Goal: Complete application form

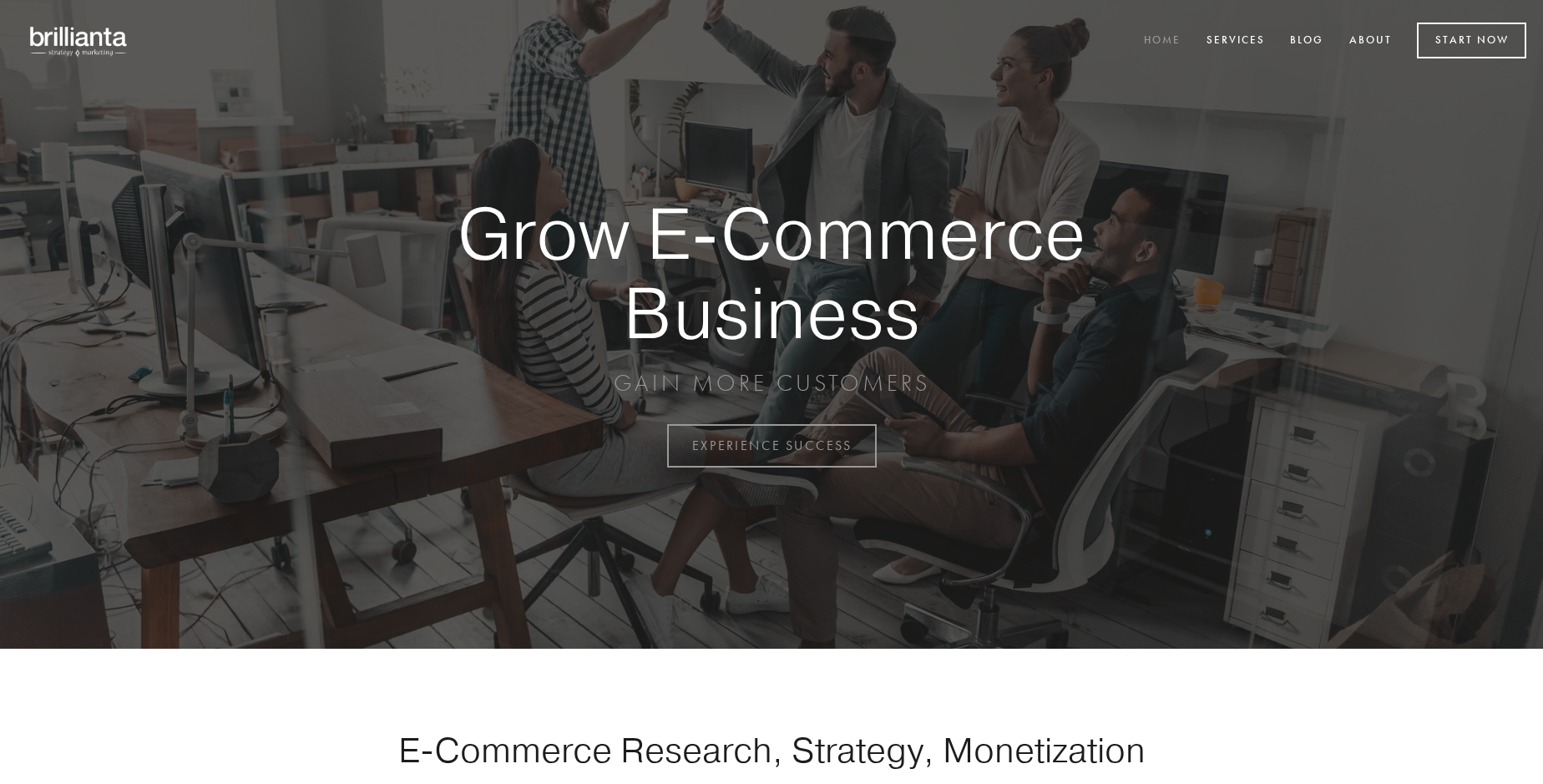
scroll to position [4375, 0]
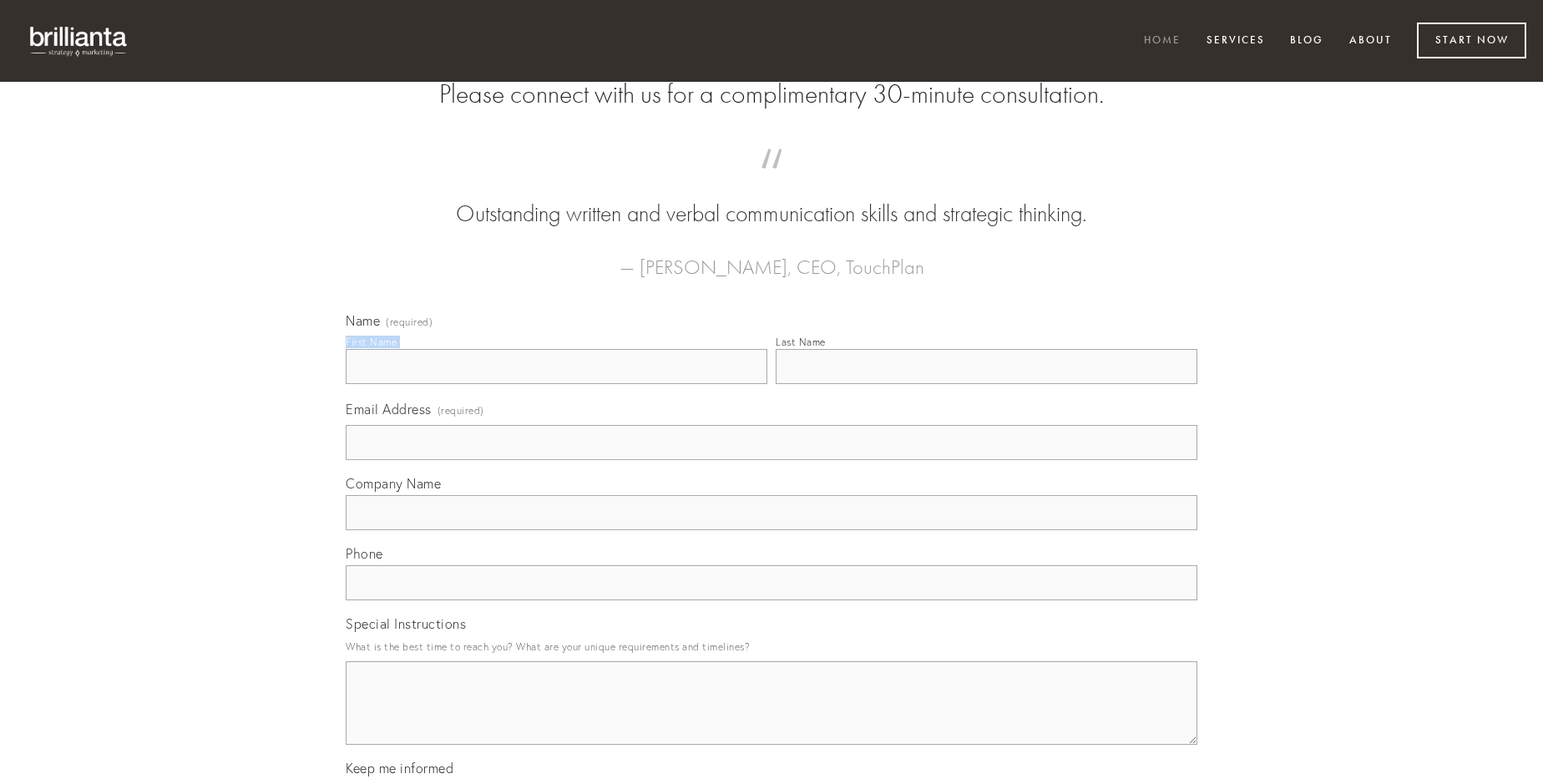
type input "[PERSON_NAME]"
click at [986, 384] on input "Last Name" at bounding box center [986, 366] width 422 height 35
type input "[PERSON_NAME]"
click at [772, 460] on input "Email Address (required)" at bounding box center [772, 442] width 852 height 35
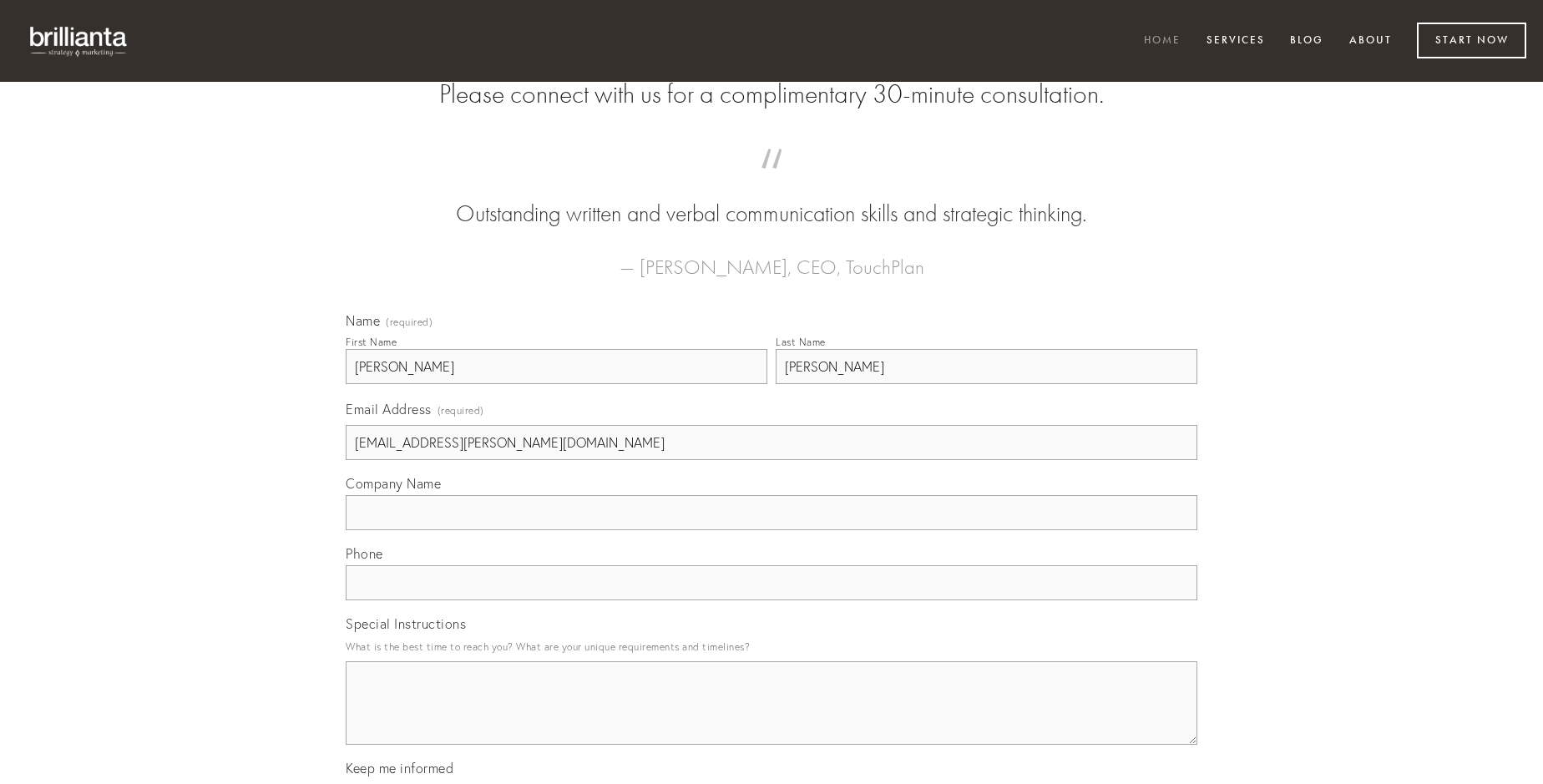
type input "[EMAIL_ADDRESS][PERSON_NAME][DOMAIN_NAME]"
click at [772, 530] on input "Company Name" at bounding box center [772, 512] width 852 height 35
type input "undique"
click at [772, 600] on input "text" at bounding box center [772, 582] width 852 height 35
click at [772, 717] on textarea "Special Instructions" at bounding box center [772, 703] width 852 height 84
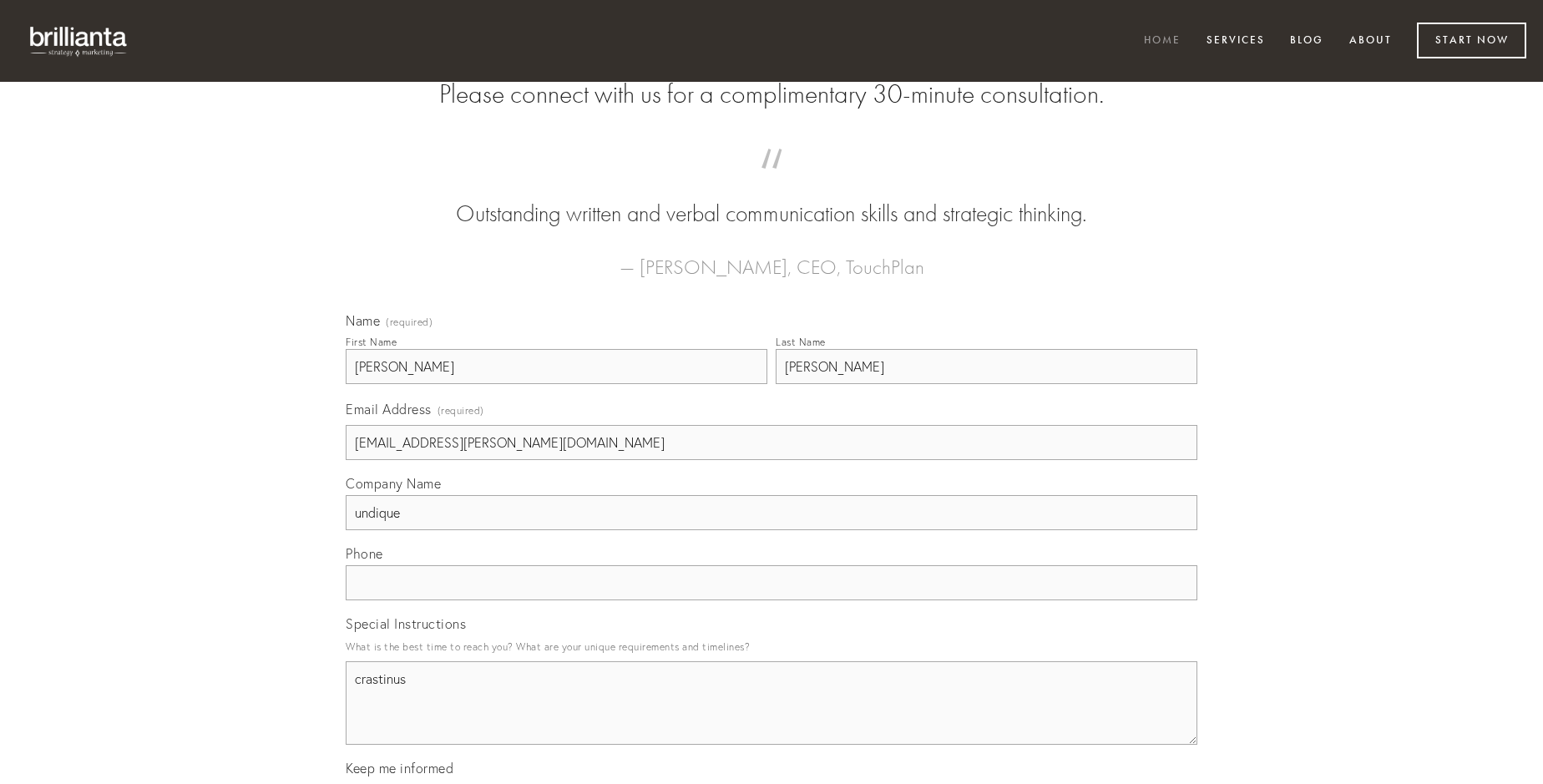
type textarea "crastinus"
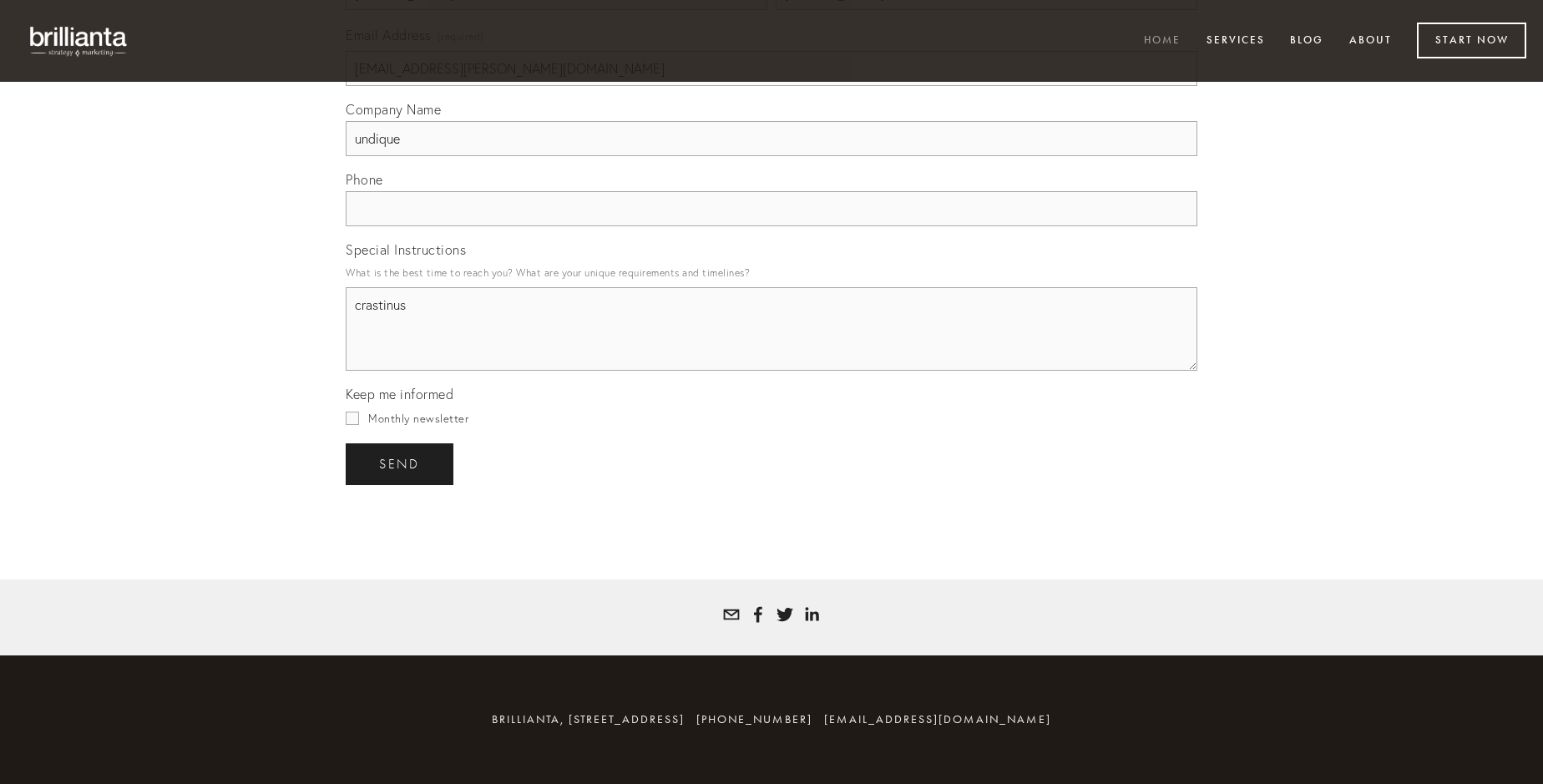
click at [401, 463] on span "send" at bounding box center [399, 464] width 41 height 15
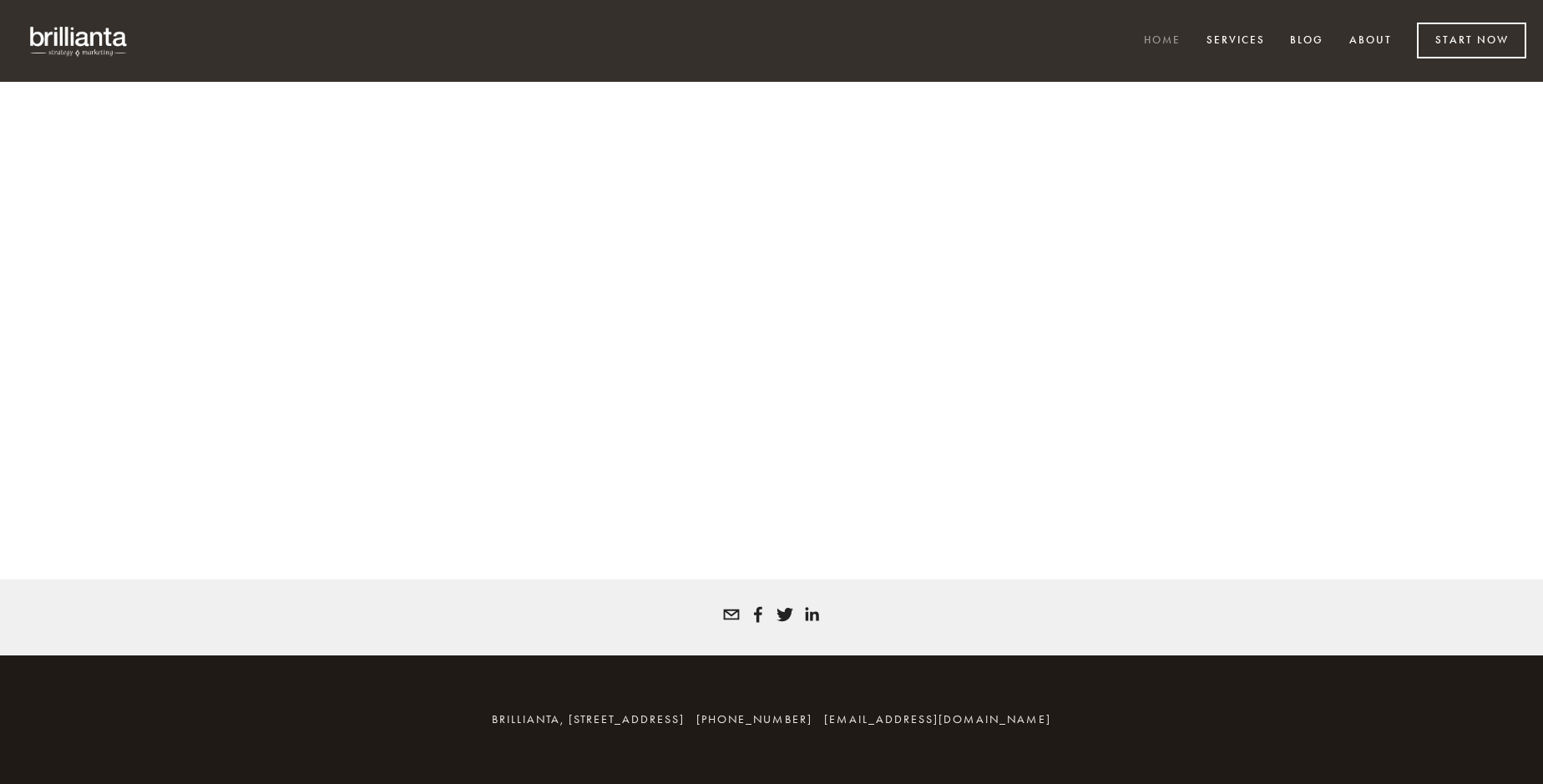
scroll to position [4353, 0]
